Goal: Check status: Check status

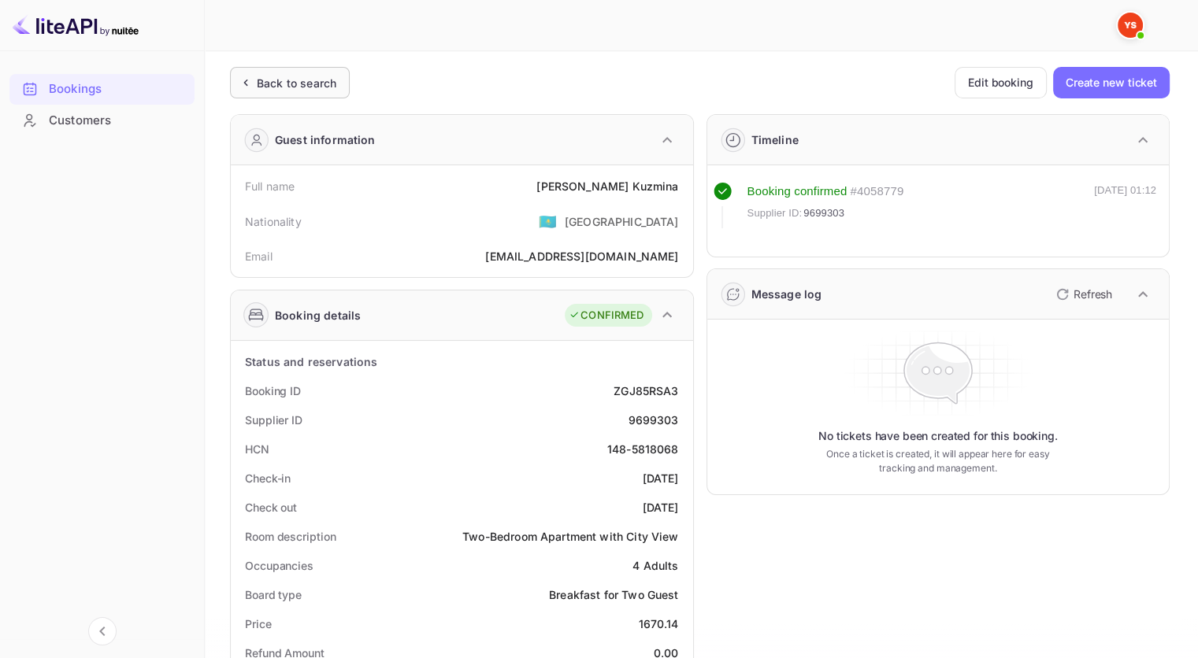
click at [296, 85] on div "Back to search" at bounding box center [297, 83] width 80 height 17
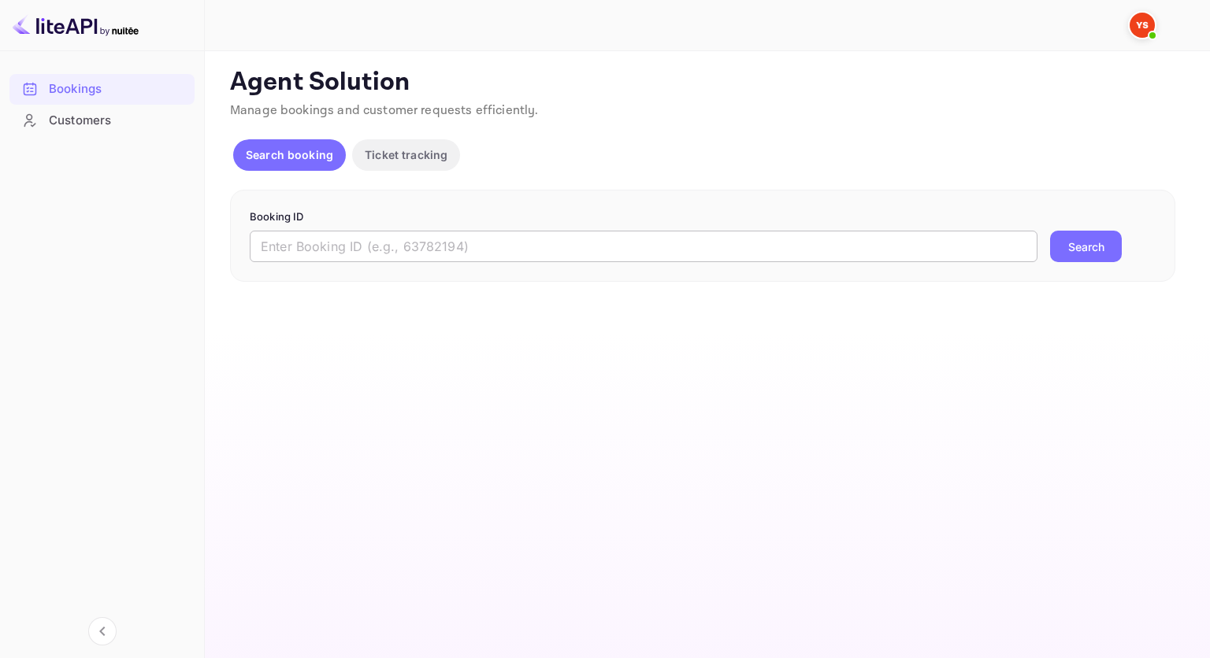
click at [498, 246] on input "text" at bounding box center [644, 247] width 788 height 32
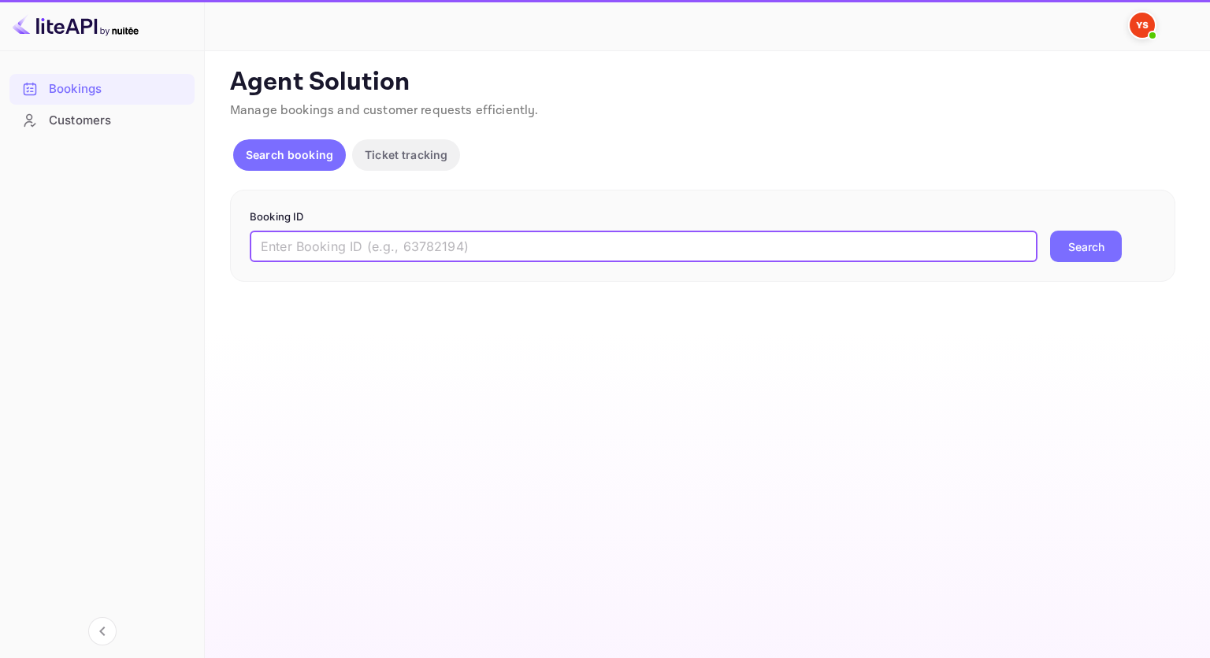
paste input "9748606"
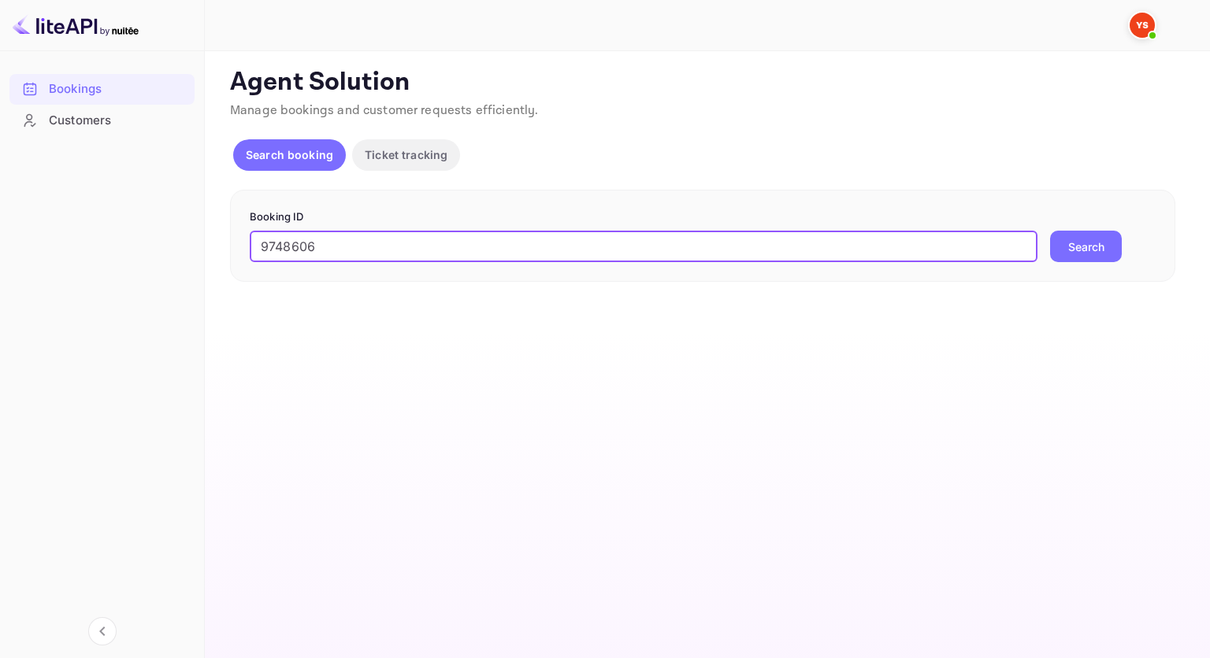
type input "9748606"
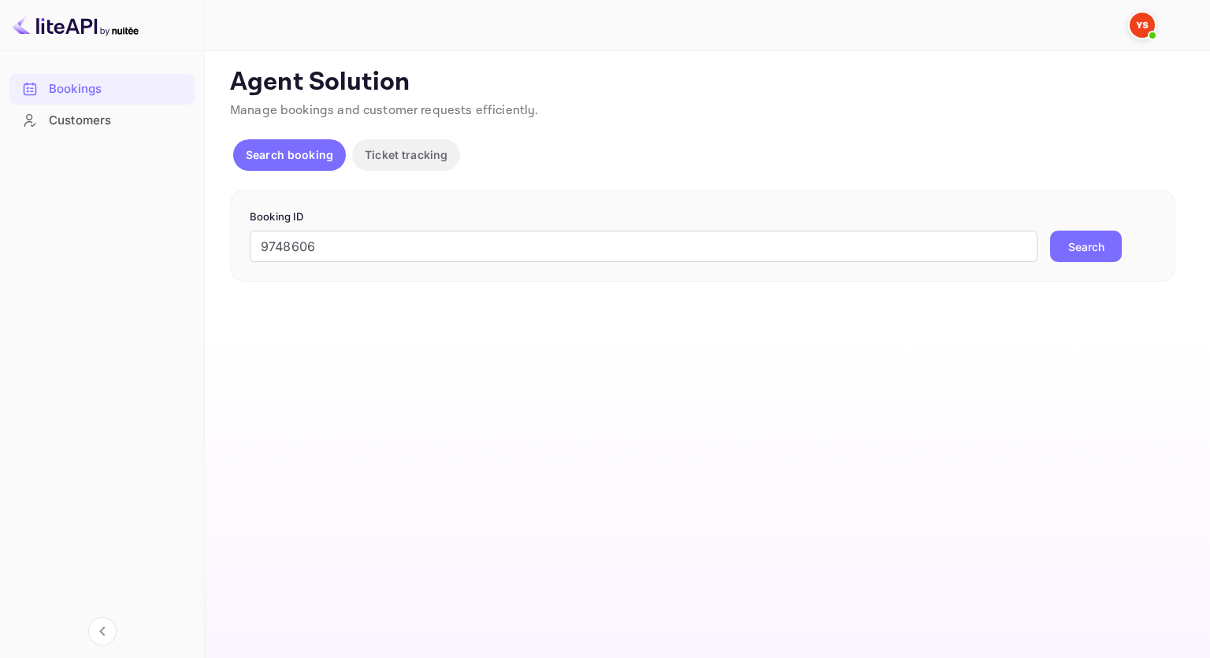
click at [1063, 255] on button "Search" at bounding box center [1086, 247] width 72 height 32
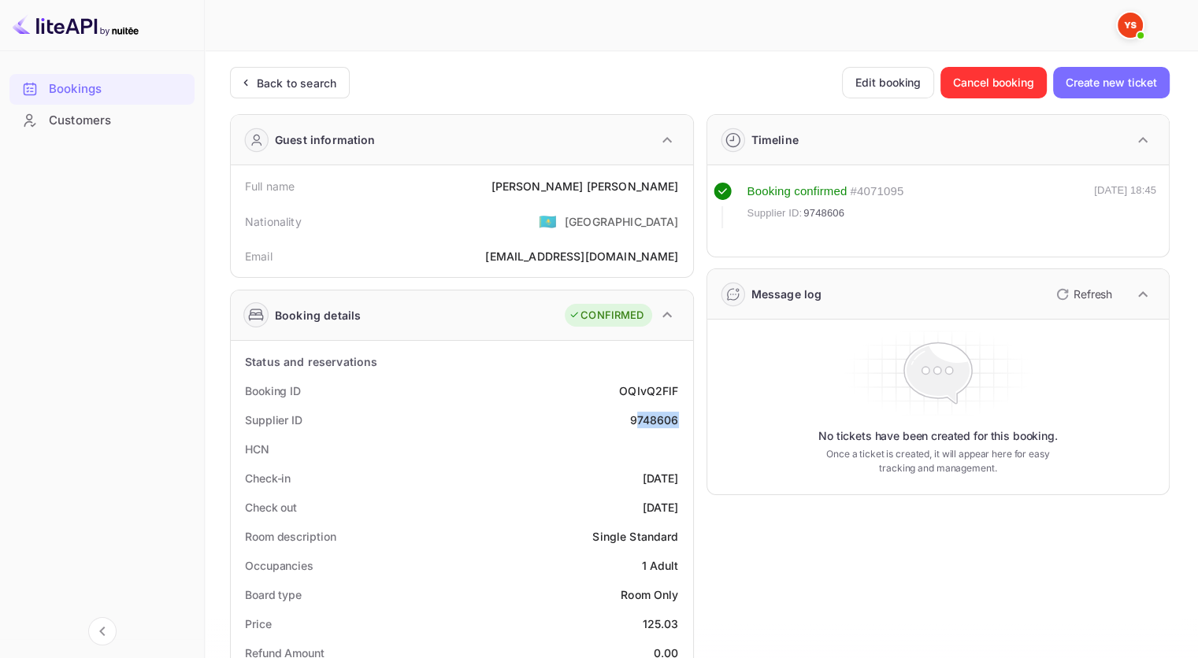
click at [639, 413] on div "9748606" at bounding box center [653, 420] width 49 height 17
click at [640, 427] on div "9748606" at bounding box center [653, 420] width 49 height 17
click at [656, 420] on div "9748606" at bounding box center [653, 420] width 49 height 17
click at [656, 419] on div "9748606" at bounding box center [653, 420] width 49 height 17
copy div "9748606"
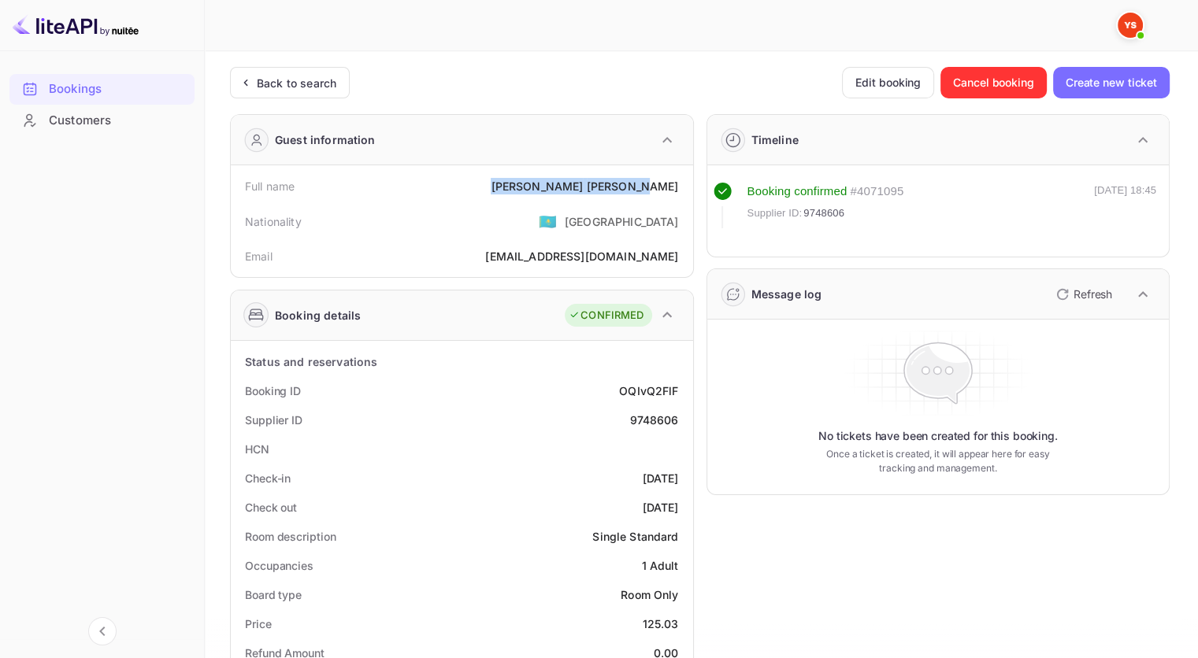
drag, startPoint x: 606, startPoint y: 186, endPoint x: 574, endPoint y: 189, distance: 32.4
click at [574, 189] on div "Full name [PERSON_NAME]" at bounding box center [462, 186] width 450 height 29
copy div "[PERSON_NAME]"
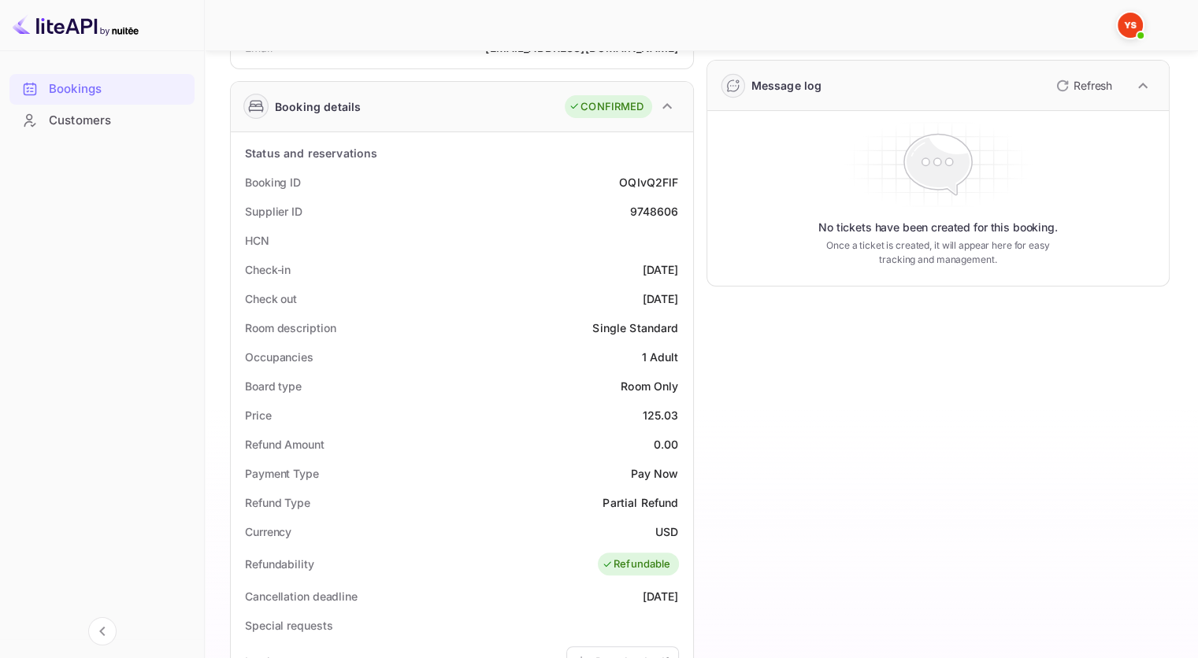
scroll to position [236, 0]
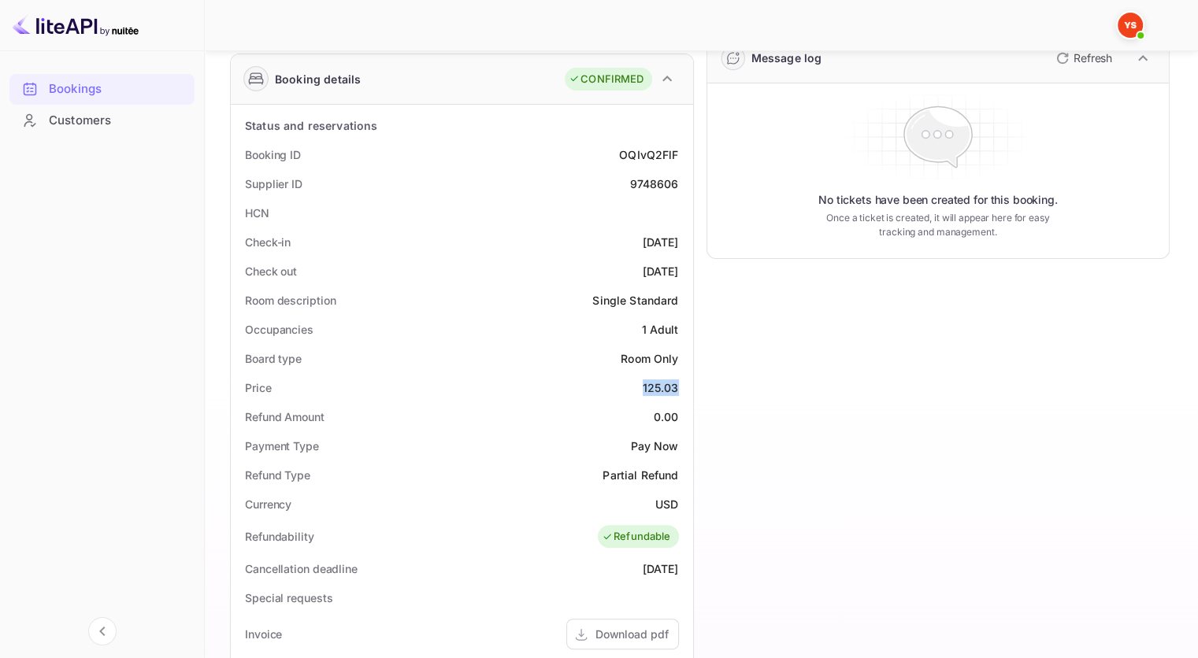
drag, startPoint x: 677, startPoint y: 392, endPoint x: 621, endPoint y: 388, distance: 56.8
click at [621, 388] on div "Price 125.03" at bounding box center [462, 387] width 450 height 29
copy div "125.03"
